Goal: Check status

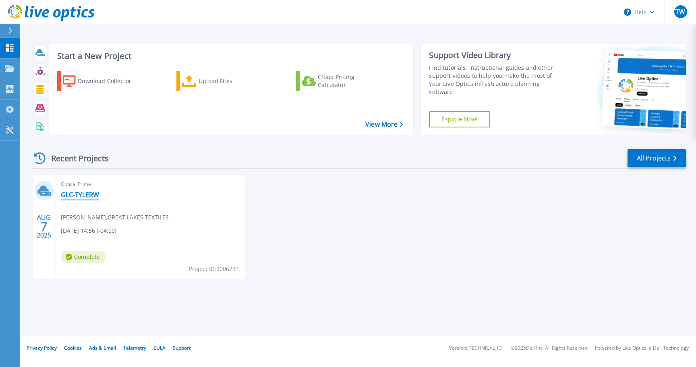
click at [88, 195] on link "GLC-TYLERW" at bounding box center [80, 195] width 38 height 8
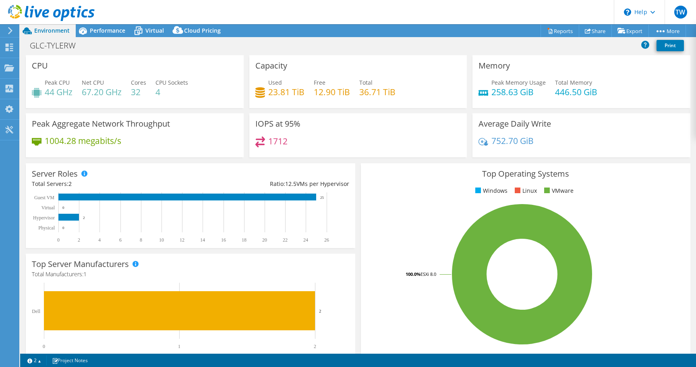
select select "USD"
click at [88, 33] on icon at bounding box center [83, 31] width 14 height 14
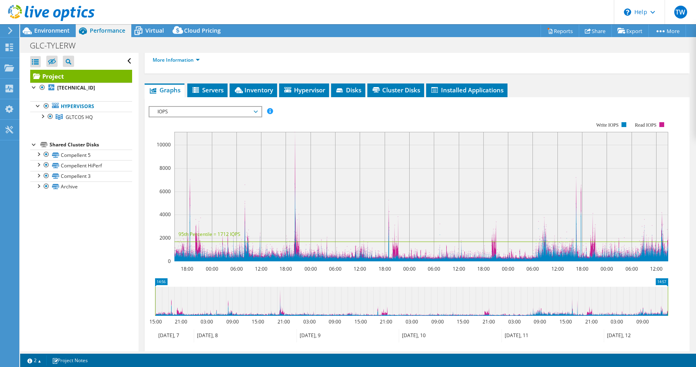
scroll to position [129, 0]
